Goal: Task Accomplishment & Management: Complete application form

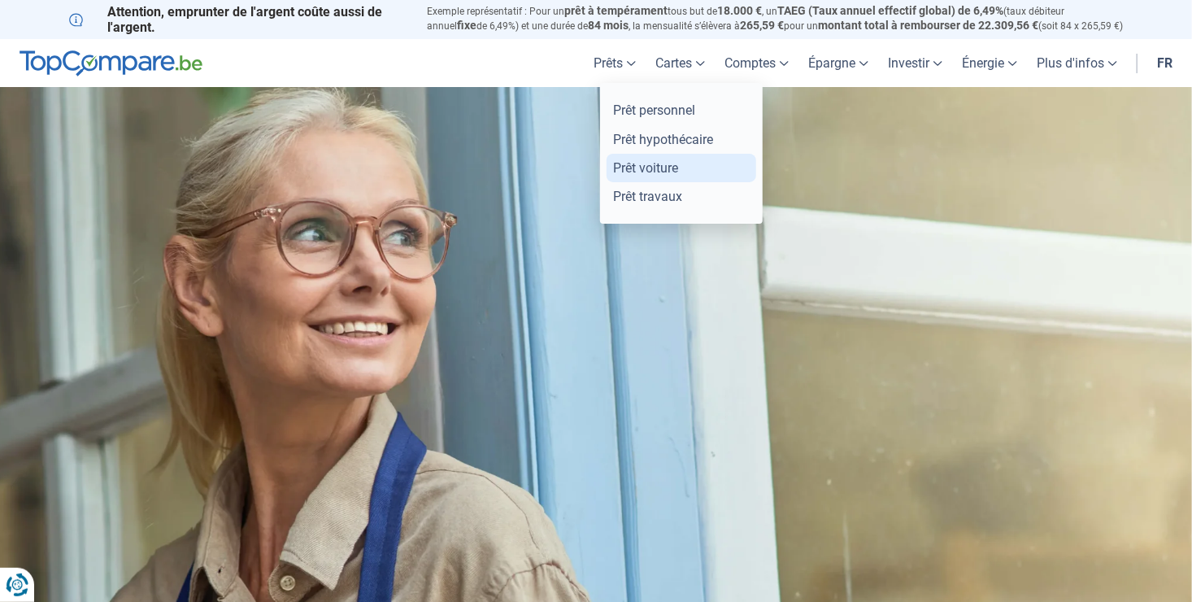
click at [607, 182] on link "Prêt voiture" at bounding box center [682, 168] width 150 height 28
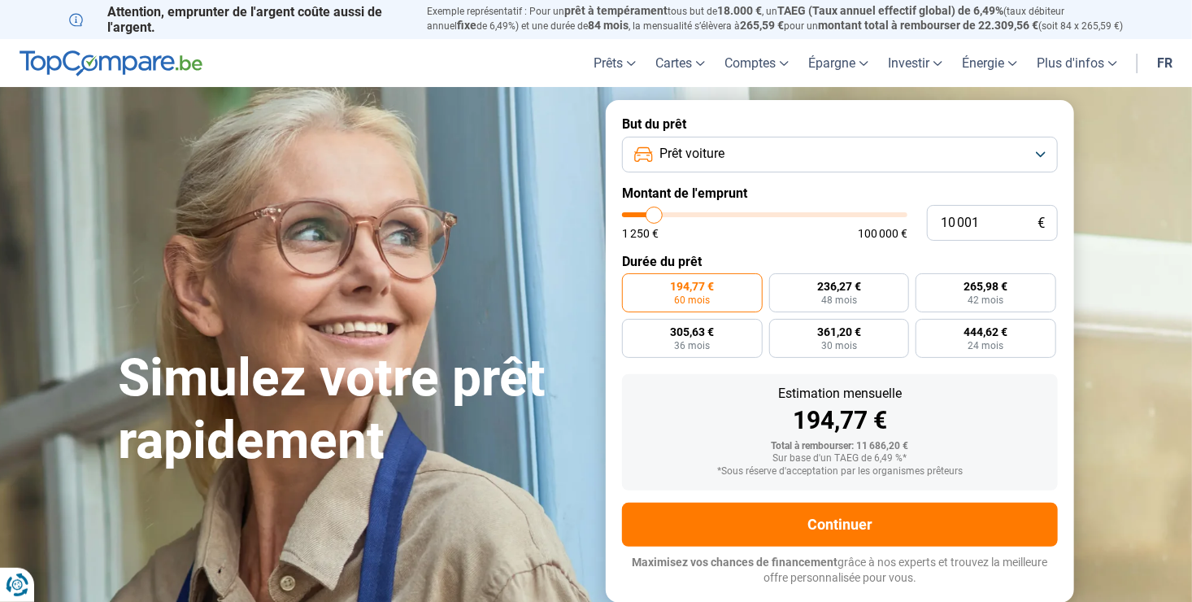
click at [1048, 151] on button "Prêt voiture" at bounding box center [840, 155] width 436 height 36
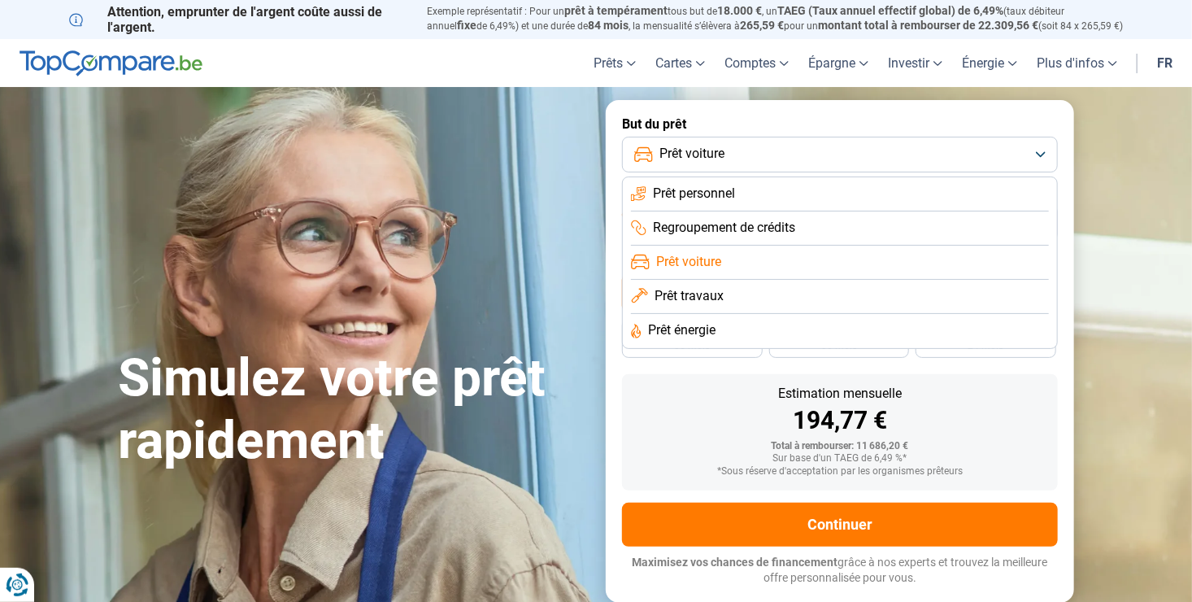
drag, startPoint x: 1123, startPoint y: 177, endPoint x: 1115, endPoint y: 184, distance: 10.4
click at [1117, 182] on section "Simulez votre prêt rapidement Simulez votre prêt rapidement But du prêt Prêt vo…" at bounding box center [596, 351] width 1192 height 528
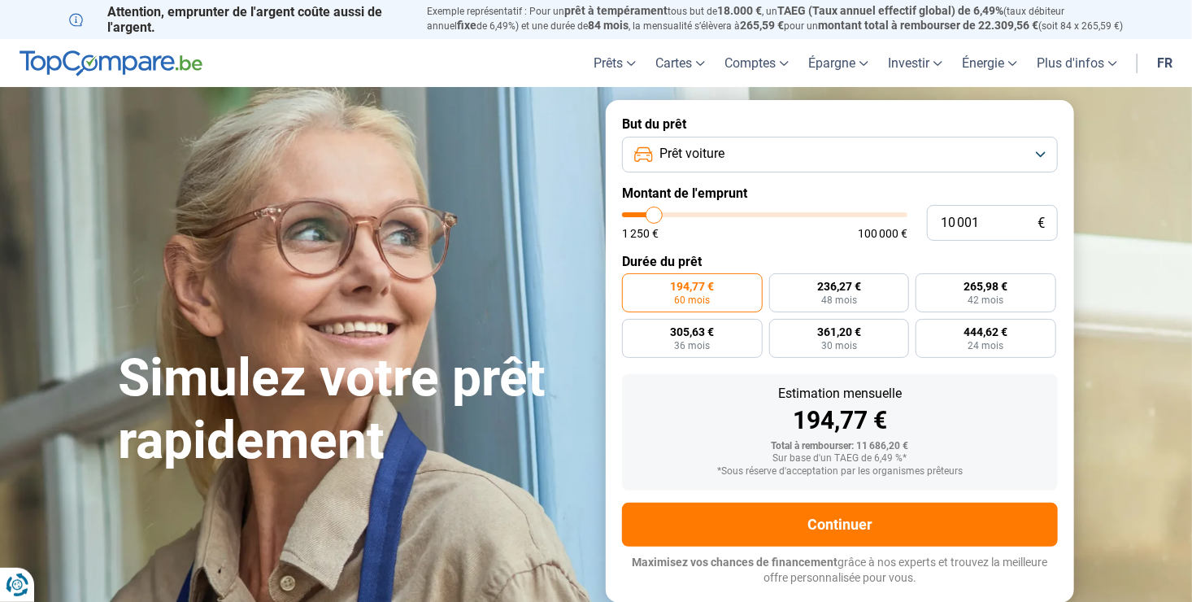
type input "9 000"
type input "9000"
type input "9 250"
type input "9250"
type input "9 750"
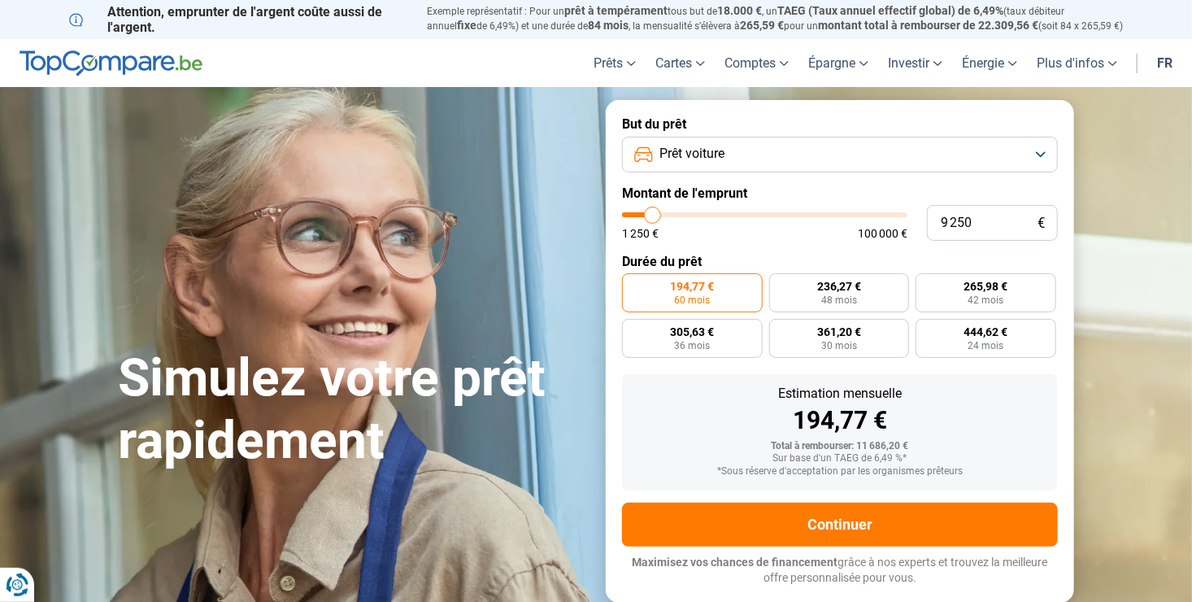
type input "9750"
type input "10 250"
type input "10250"
type input "11 000"
type input "11000"
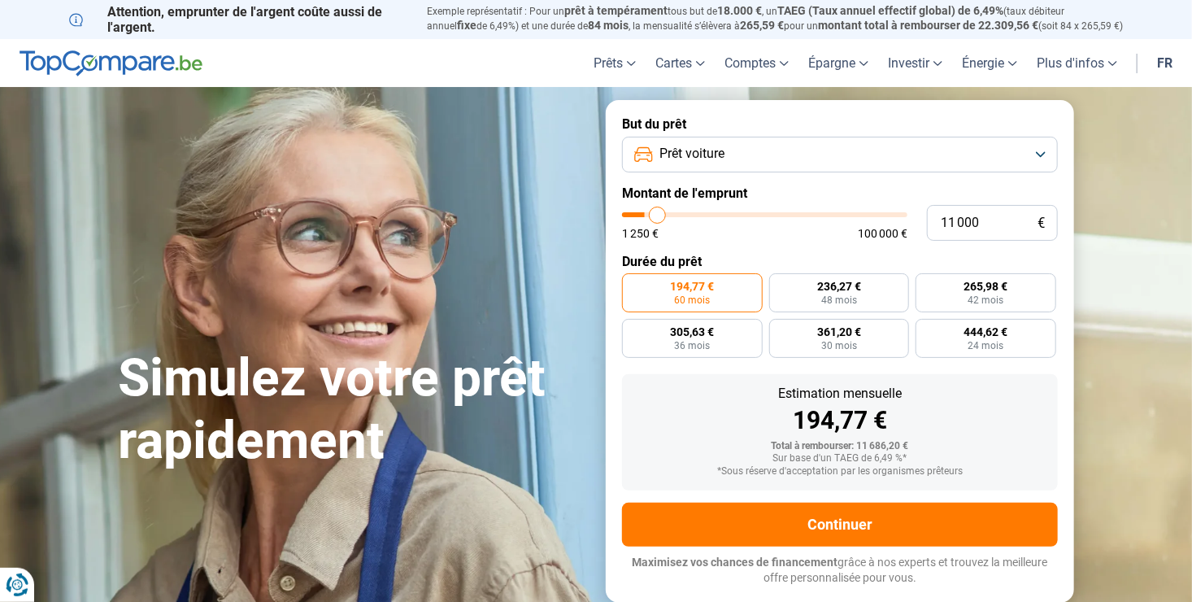
type input "12 250"
type input "12250"
type input "13 750"
type input "13750"
type input "16 000"
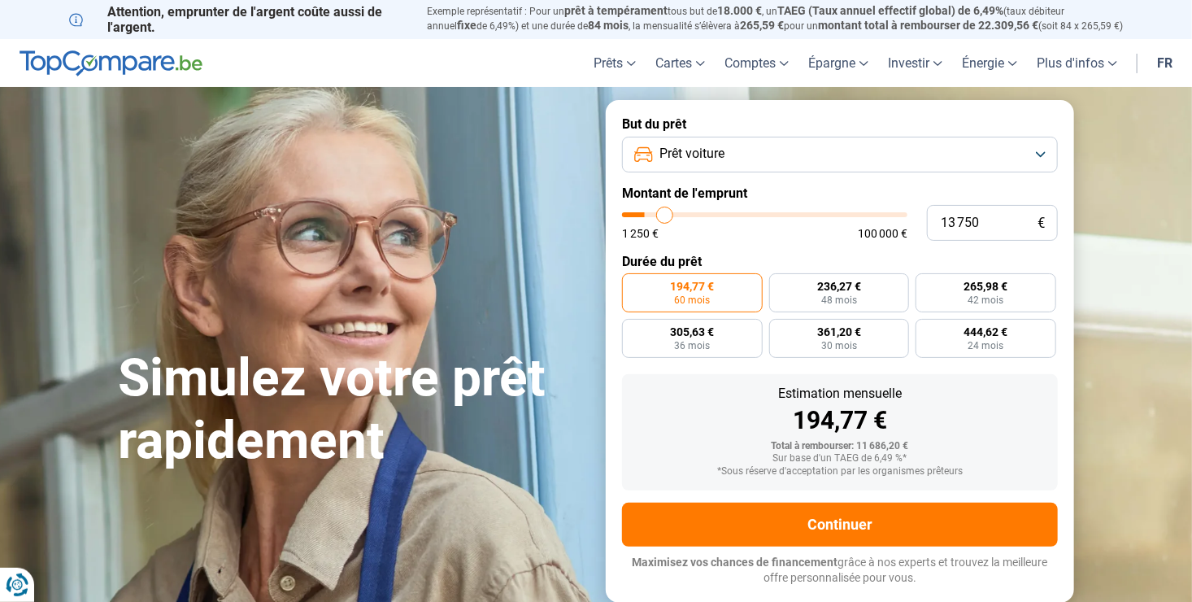
type input "16000"
type input "17 250"
type input "17250"
type input "18 500"
type input "18500"
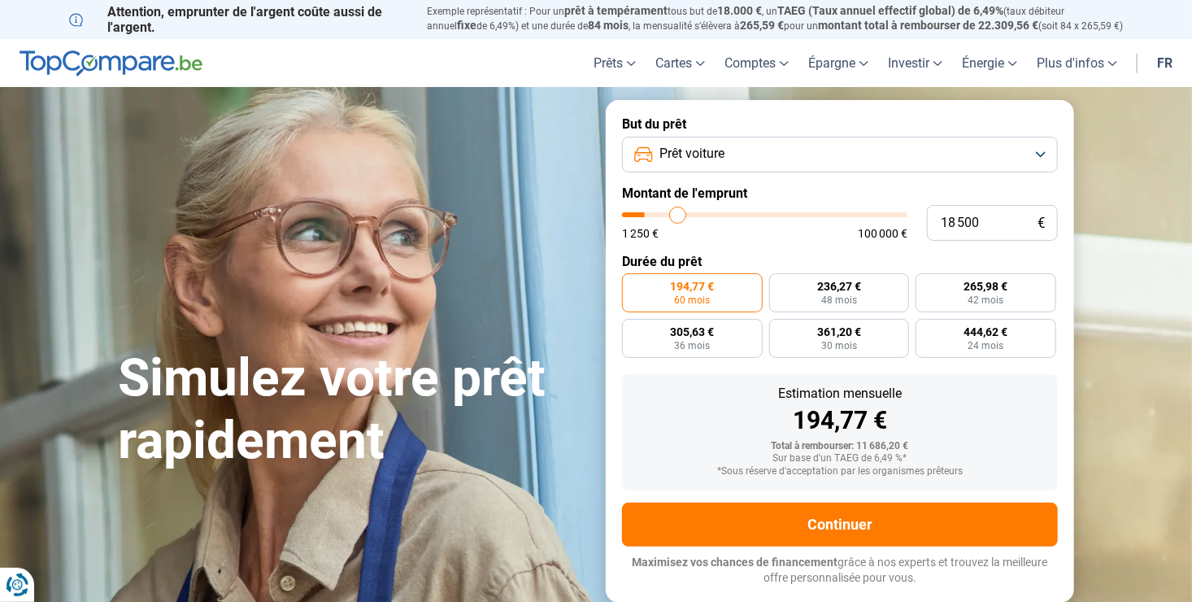
type input "19 500"
type input "19500"
type input "21 750"
type input "21750"
type input "22 500"
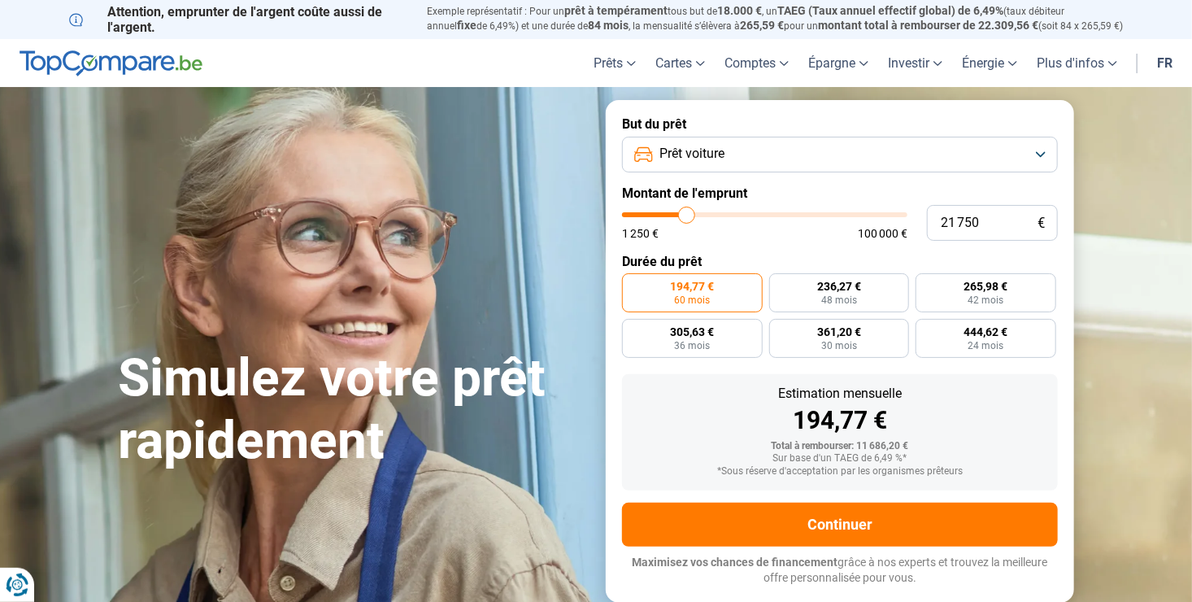
type input "22500"
type input "23 000"
type input "23000"
type input "23 250"
type input "23250"
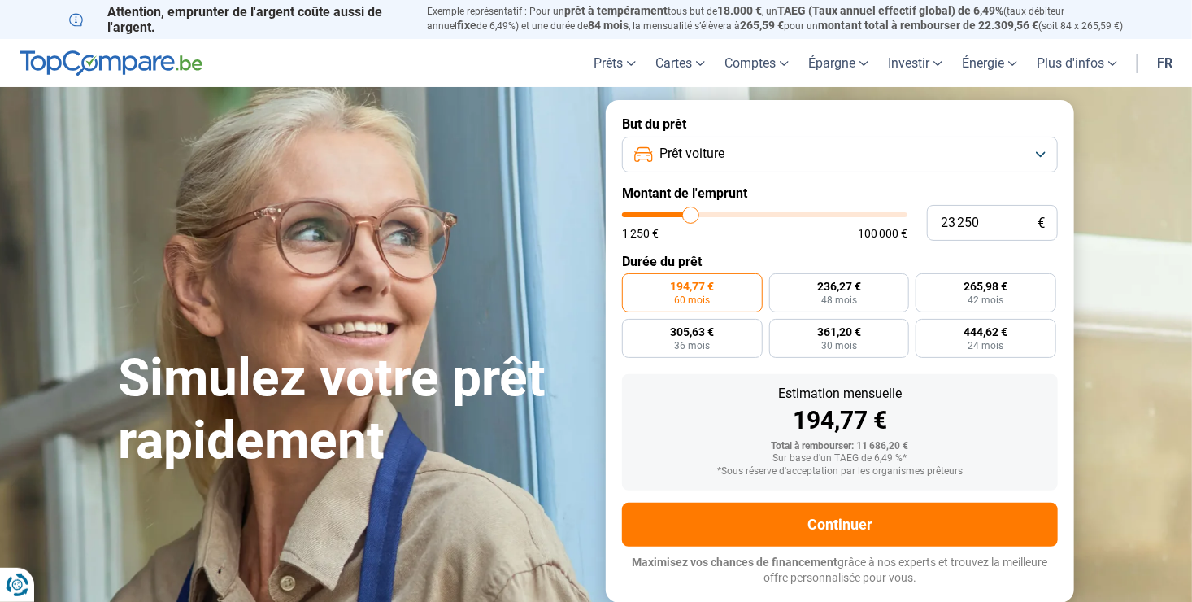
type input "24 000"
type input "24000"
type input "24 500"
type input "24500"
type input "24 750"
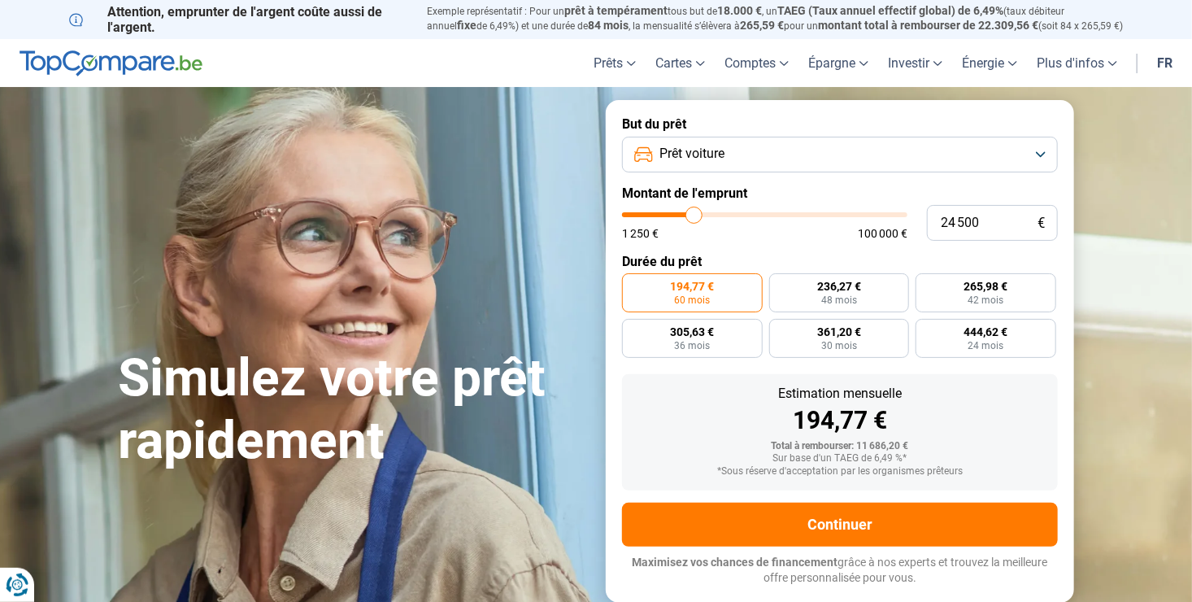
type input "24750"
type input "25 000"
type input "25000"
type input "25 250"
type input "25250"
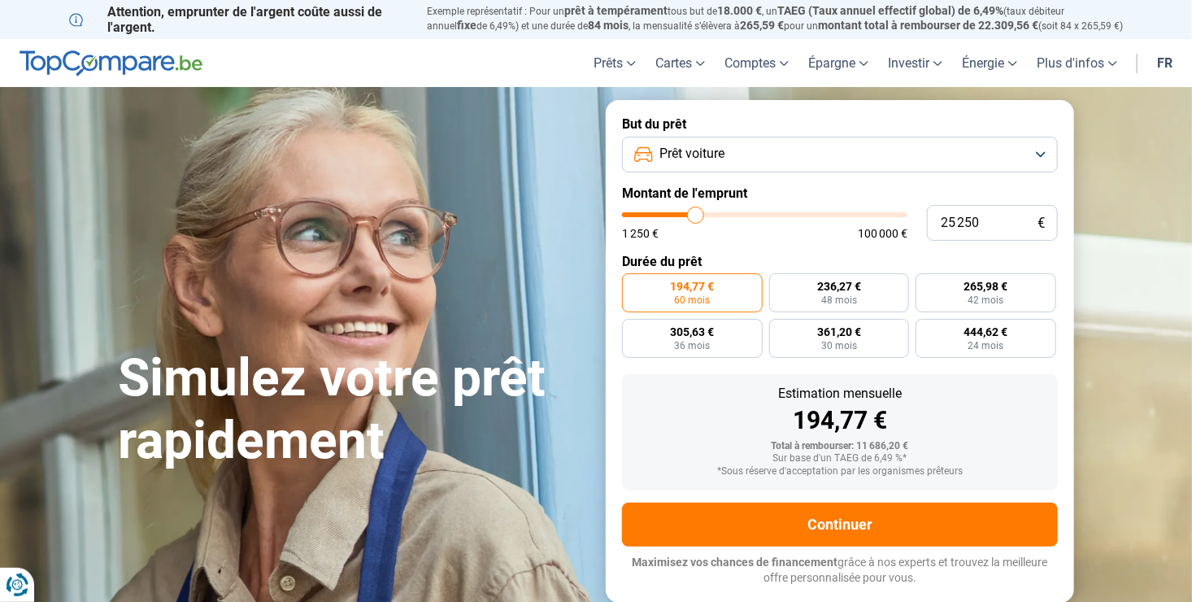
type input "25 750"
type input "25750"
type input "26 250"
type input "26250"
type input "26 500"
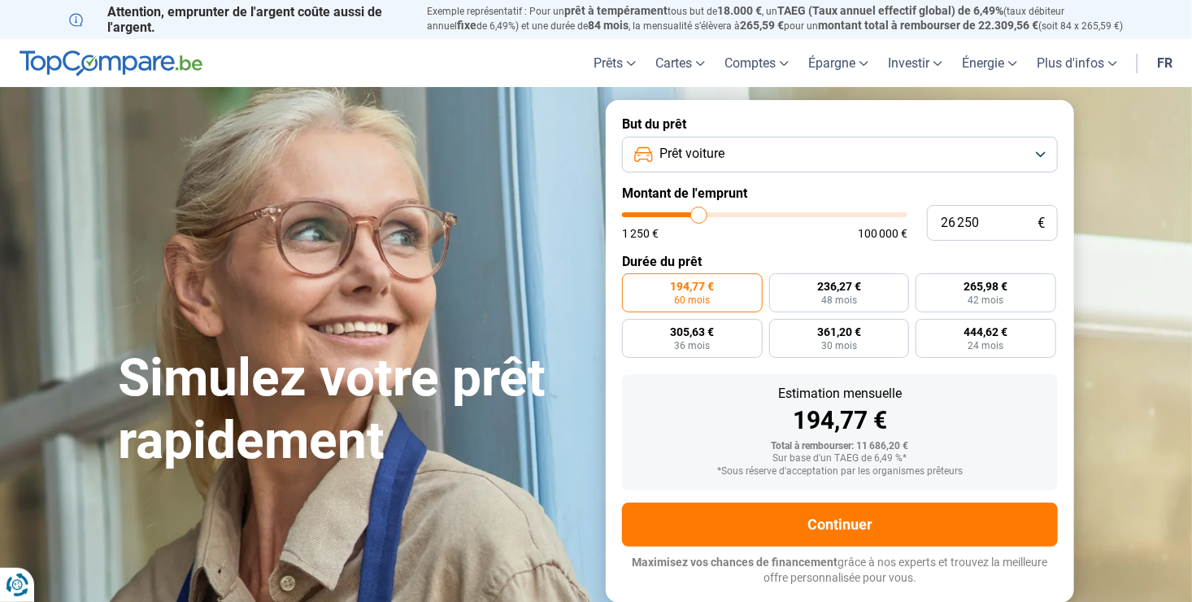
type input "26500"
type input "26 750"
type input "26750"
type input "27 500"
type input "27500"
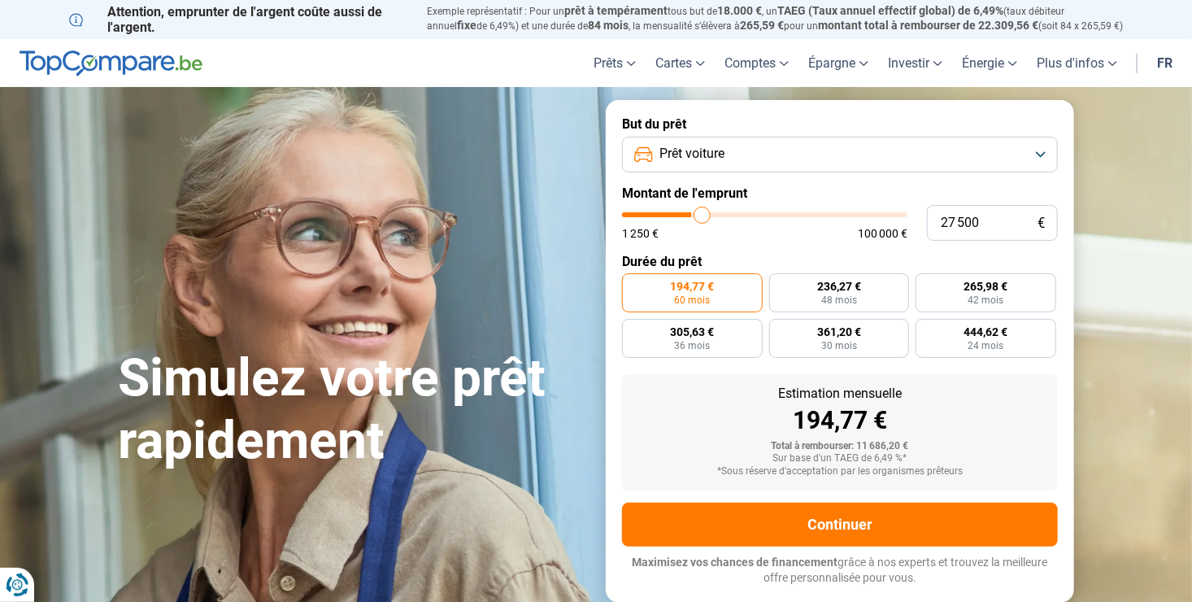
type input "28 250"
type input "28250"
type input "28 750"
type input "28750"
type input "29 000"
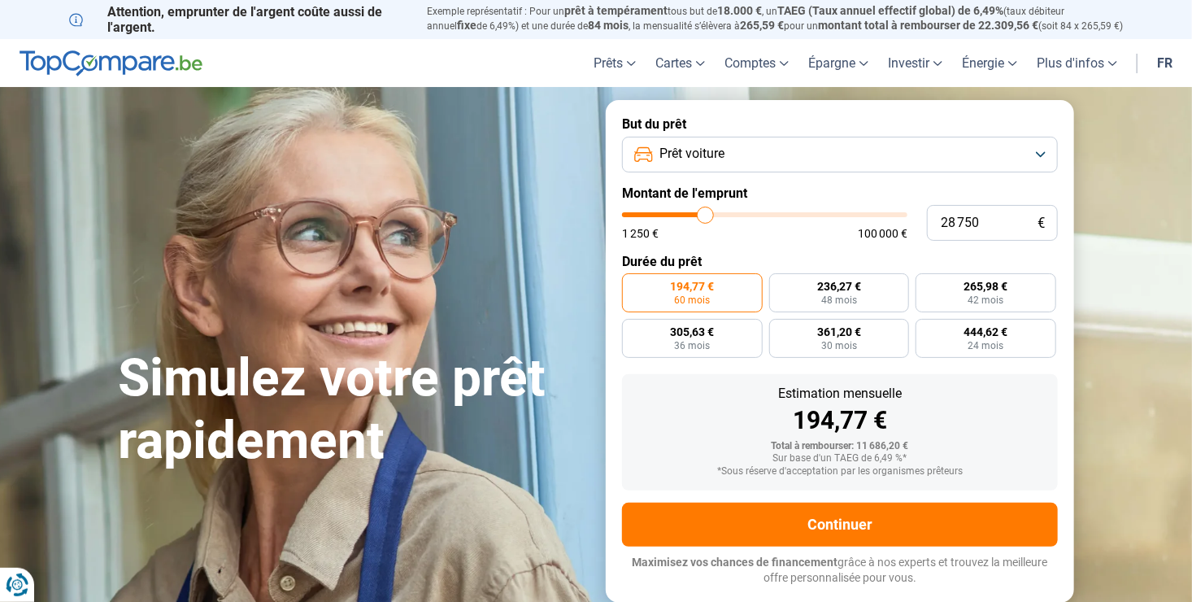
type input "29000"
type input "29 250"
type input "29250"
type input "29 500"
type input "29500"
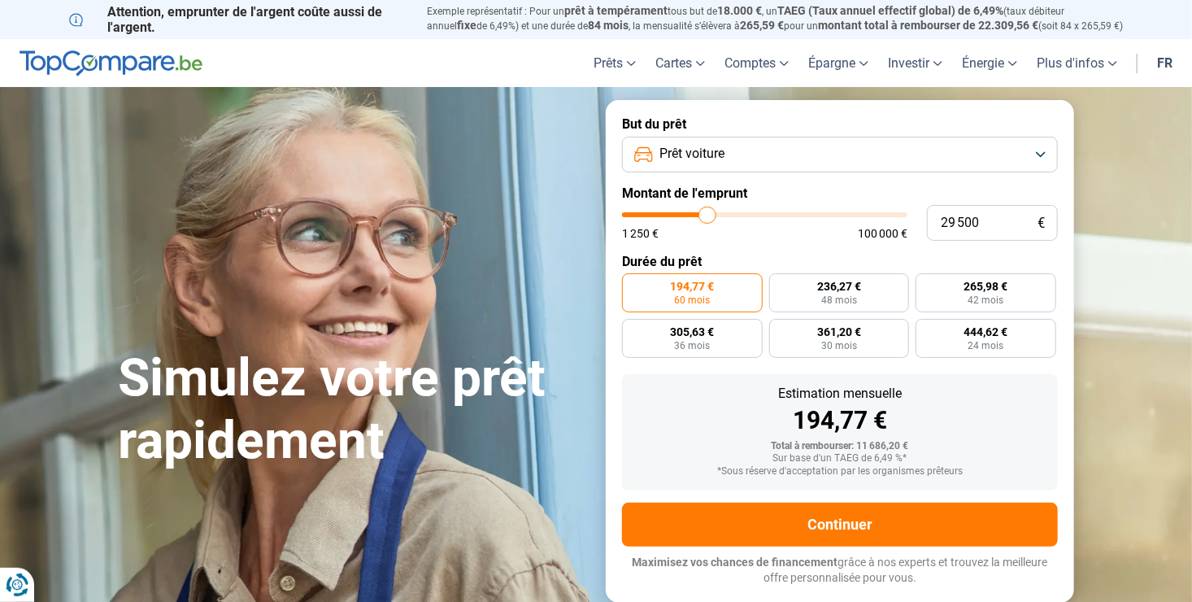
type input "29 750"
type input "29750"
type input "30 250"
type input "30250"
type input "30 750"
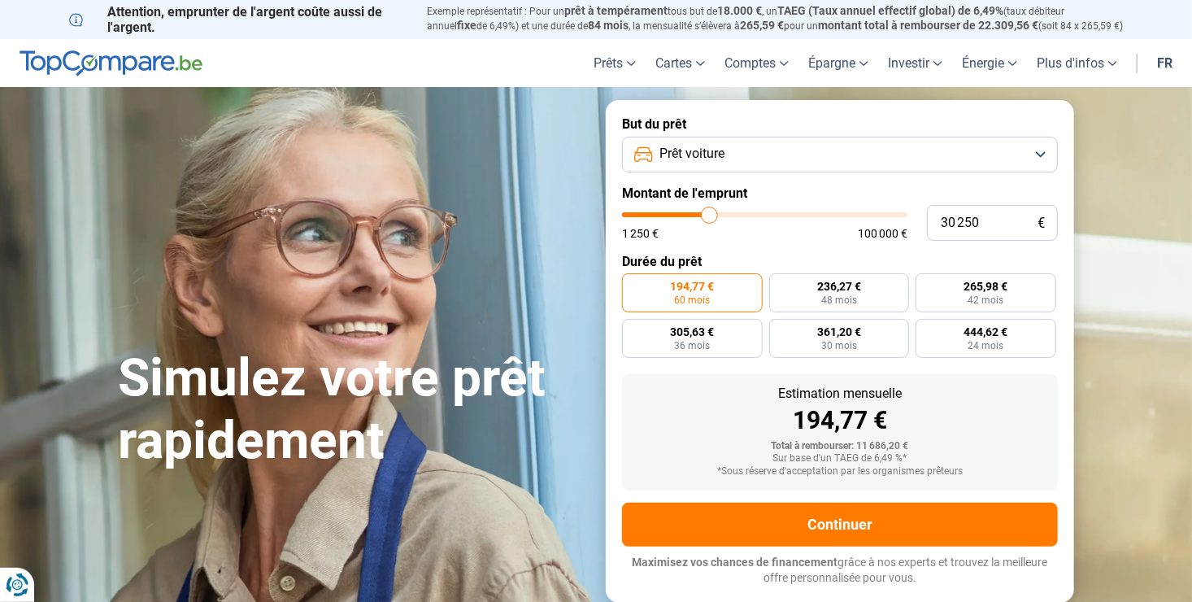
type input "30750"
type input "30 500"
type input "30500"
type input "29 750"
type input "29750"
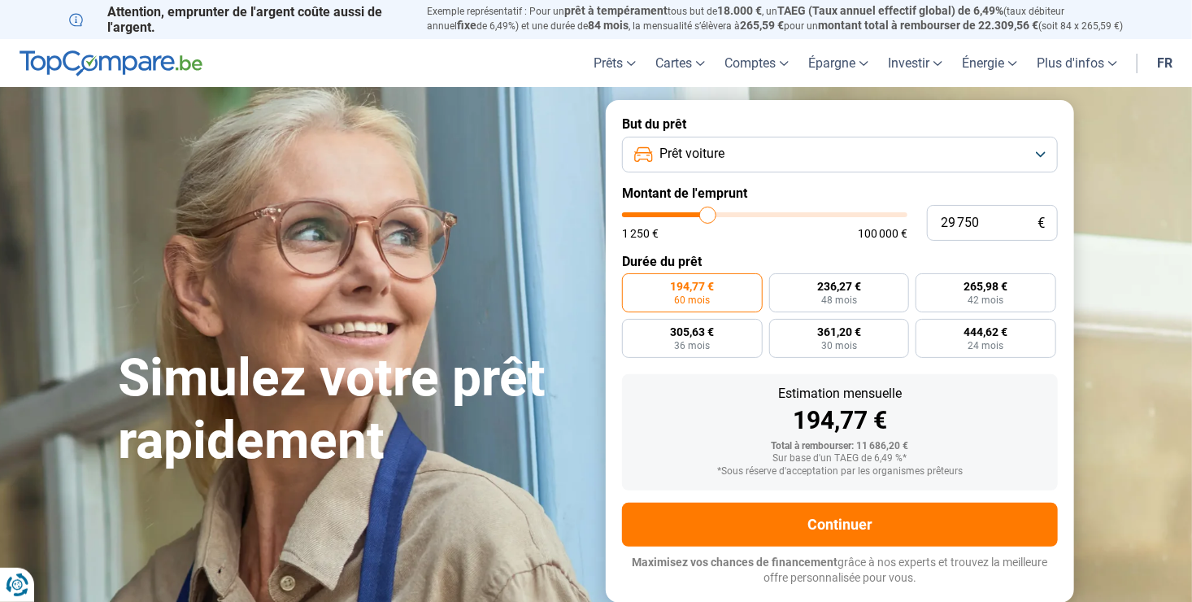
type input "29 250"
type input "29250"
type input "29 000"
type input "29000"
type input "29 250"
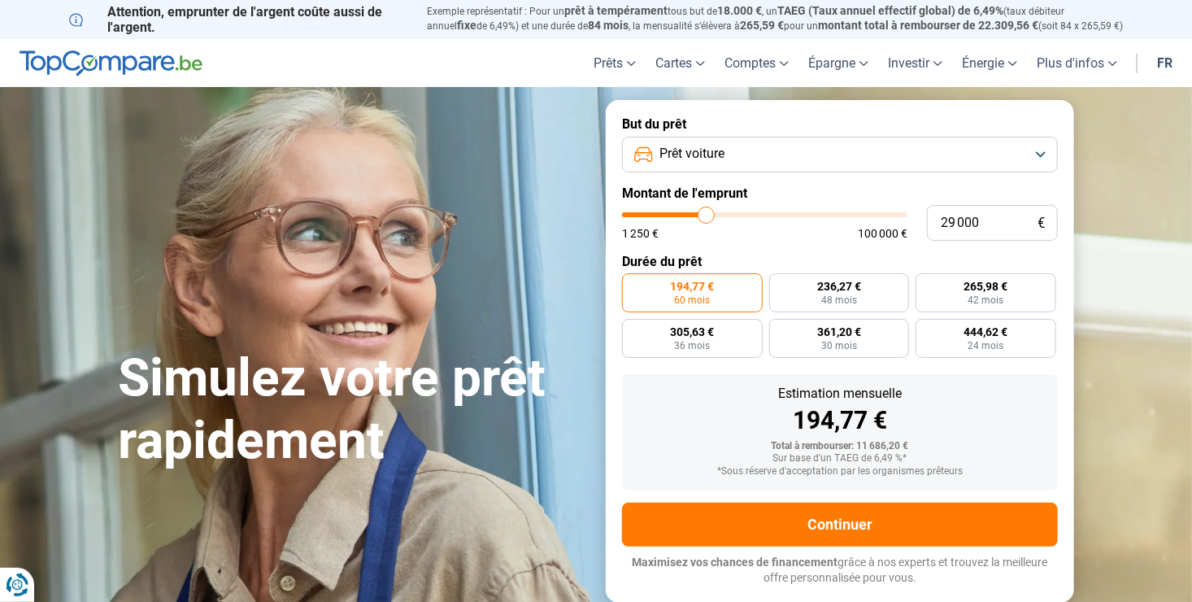
type input "29250"
type input "29 500"
type input "29500"
type input "29 750"
type input "29750"
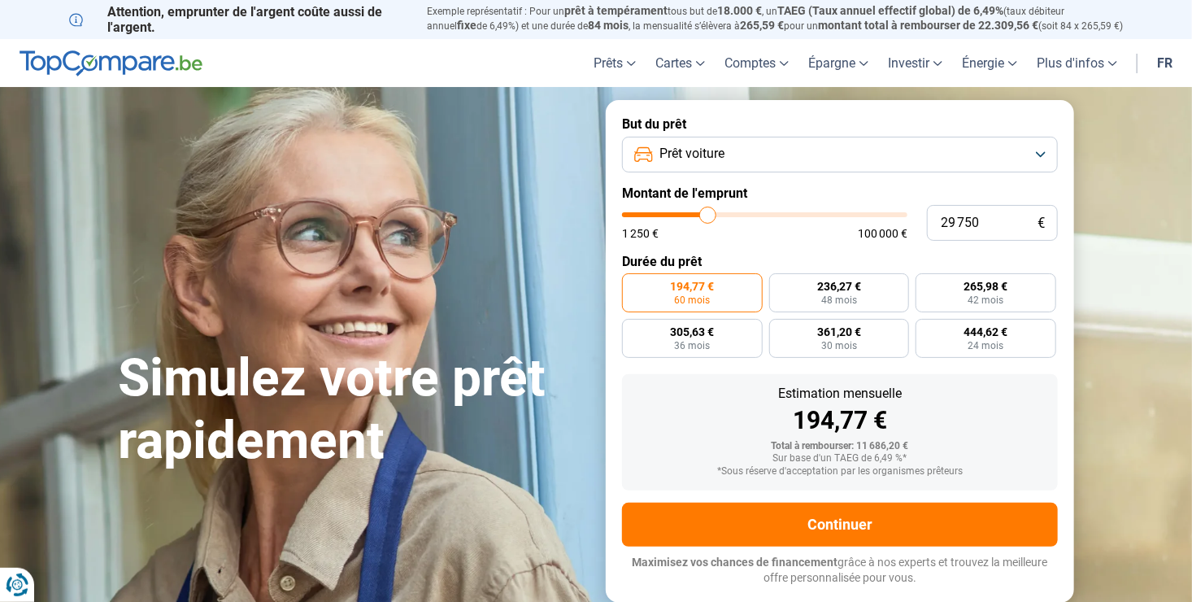
type input "30 000"
drag, startPoint x: 652, startPoint y: 215, endPoint x: 709, endPoint y: 217, distance: 57.0
type input "30000"
click at [709, 217] on input "range" at bounding box center [764, 214] width 285 height 5
radio input "false"
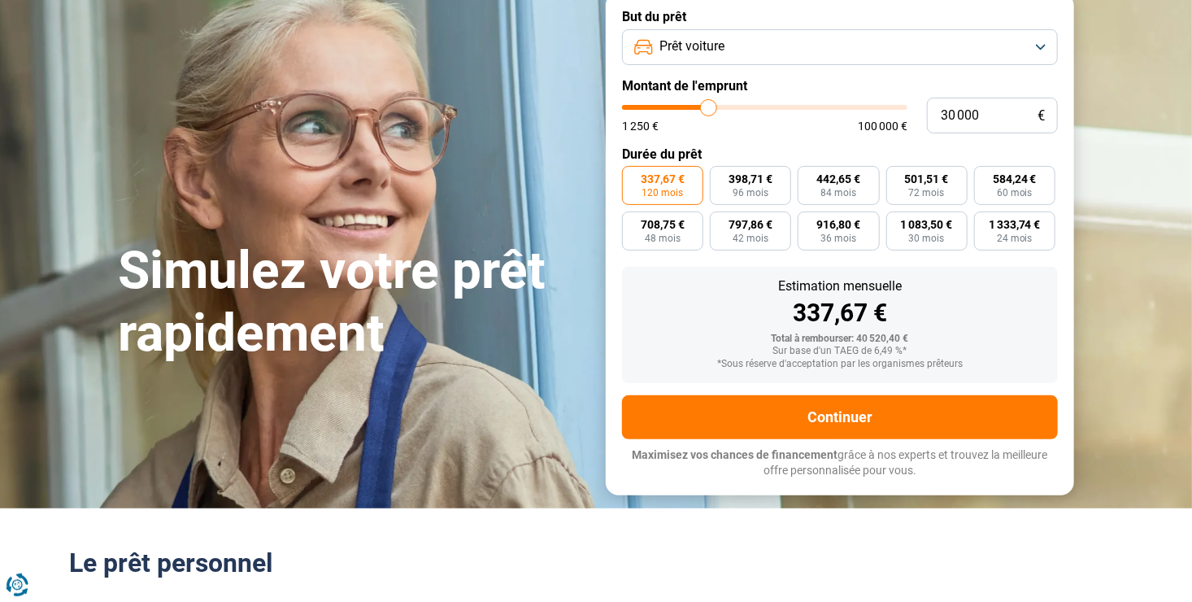
scroll to position [81, 0]
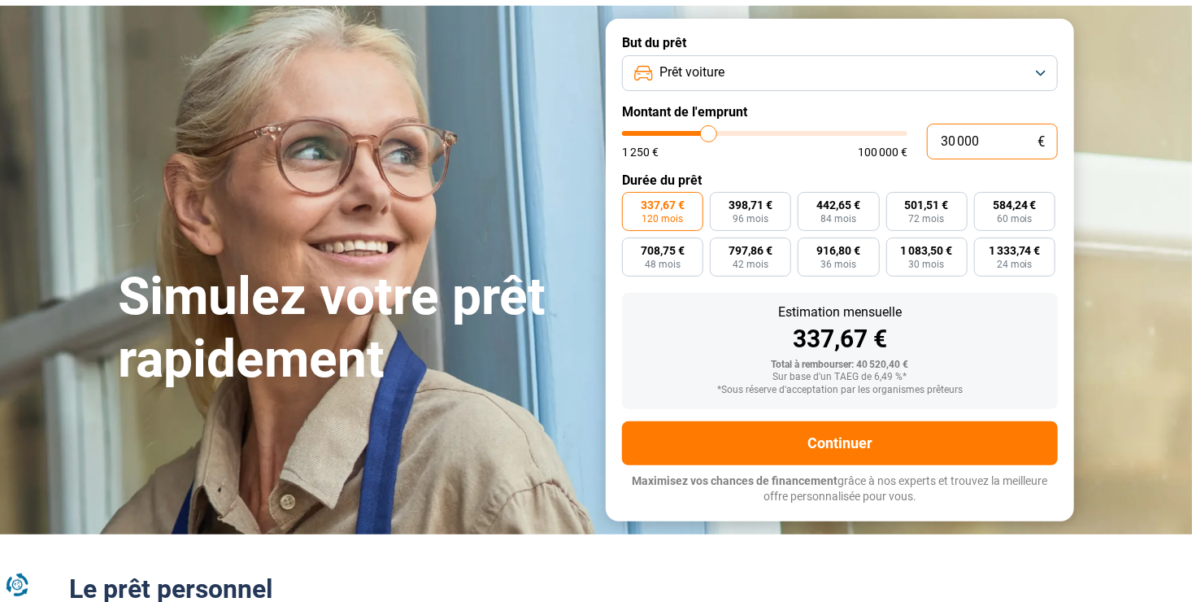
drag, startPoint x: 948, startPoint y: 142, endPoint x: 968, endPoint y: 159, distance: 26.6
click at [954, 150] on input "30 000" at bounding box center [992, 142] width 131 height 36
type input "31 000"
type input "31000"
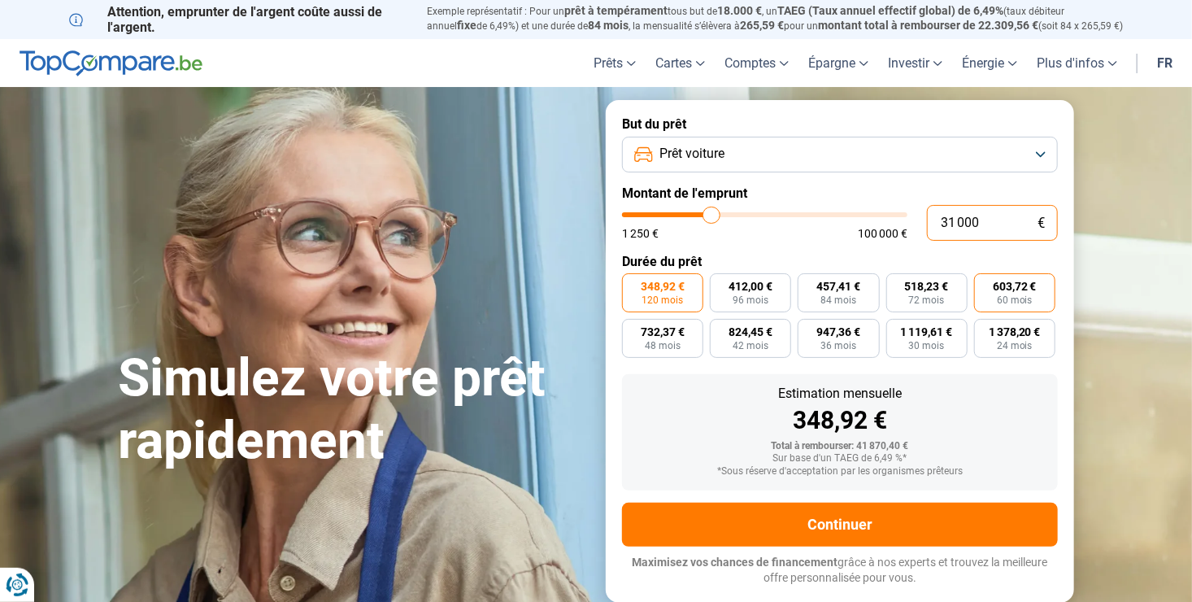
type input "31 000"
click at [1029, 305] on label "603,72 € 60 mois" at bounding box center [1014, 292] width 81 height 39
click at [985, 284] on input "603,72 € 60 mois" at bounding box center [979, 278] width 11 height 11
radio input "true"
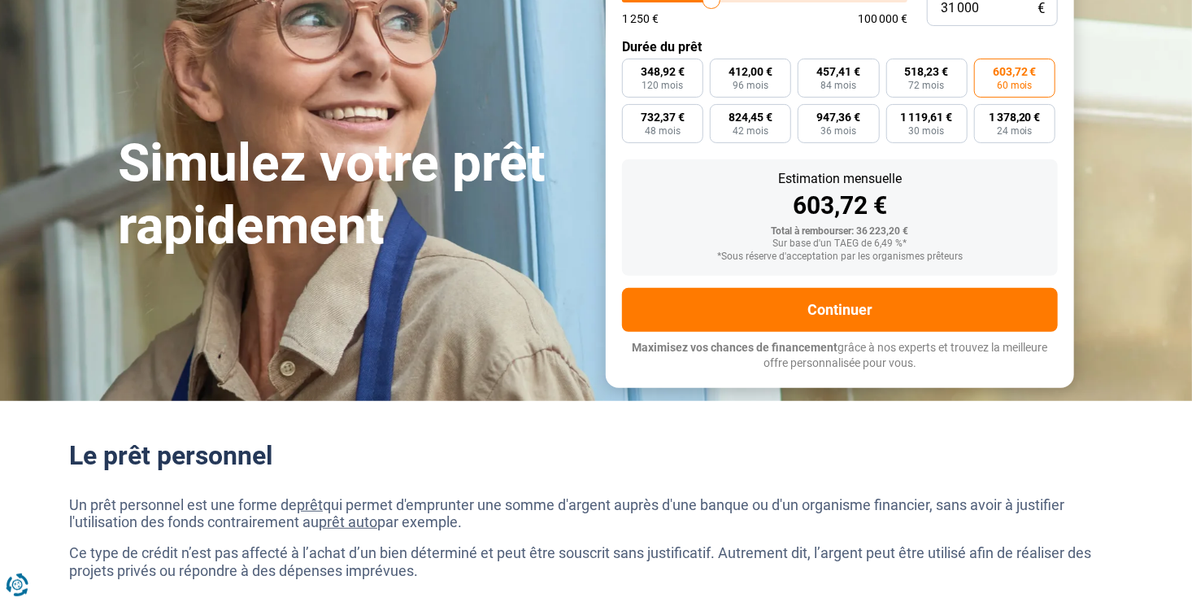
scroll to position [244, 0]
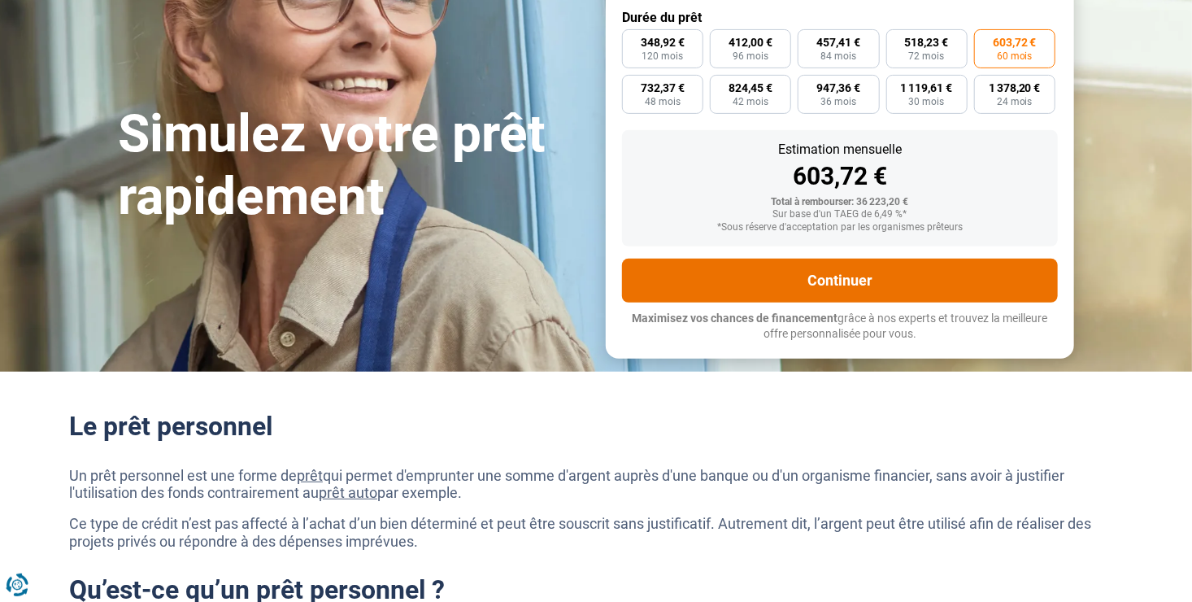
click at [891, 289] on button "Continuer" at bounding box center [840, 281] width 436 height 44
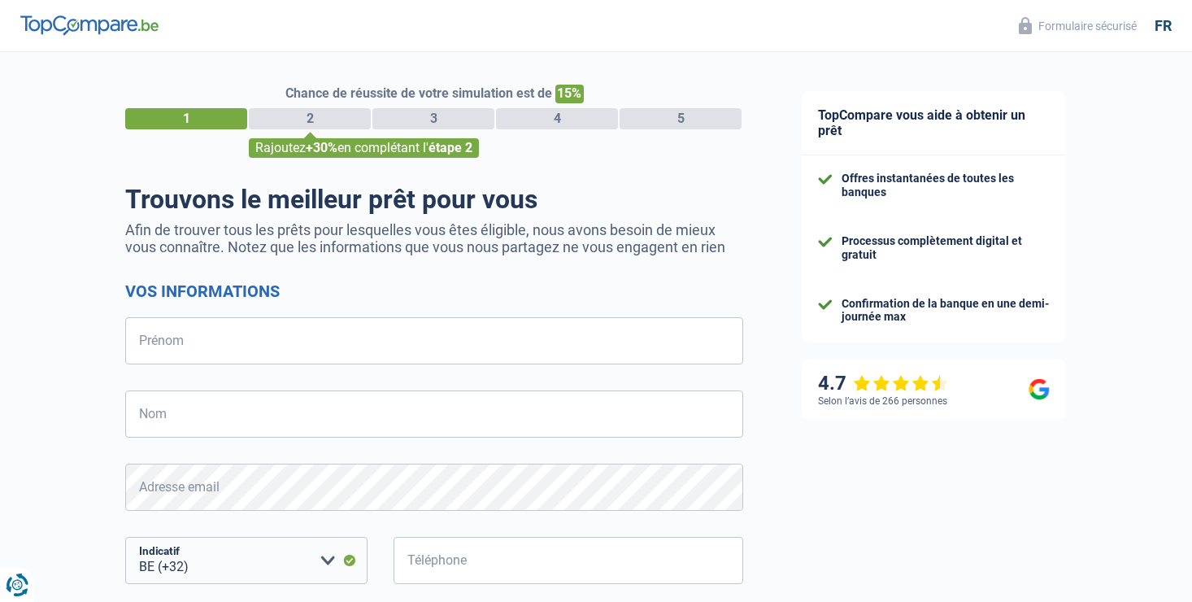
select select "32"
